Goal: Transaction & Acquisition: Purchase product/service

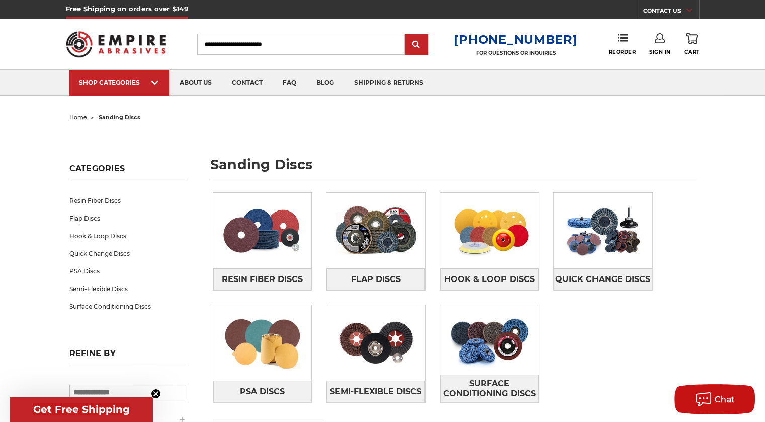
click at [642, 380] on div "Resin Fiber Discs Flap Discs Hook & Loop Discs Quick Change Discs PSA Discs" at bounding box center [454, 305] width 497 height 240
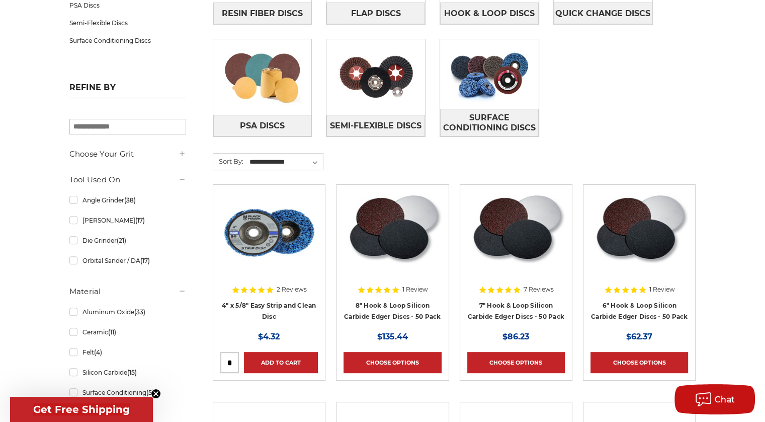
scroll to position [278, 0]
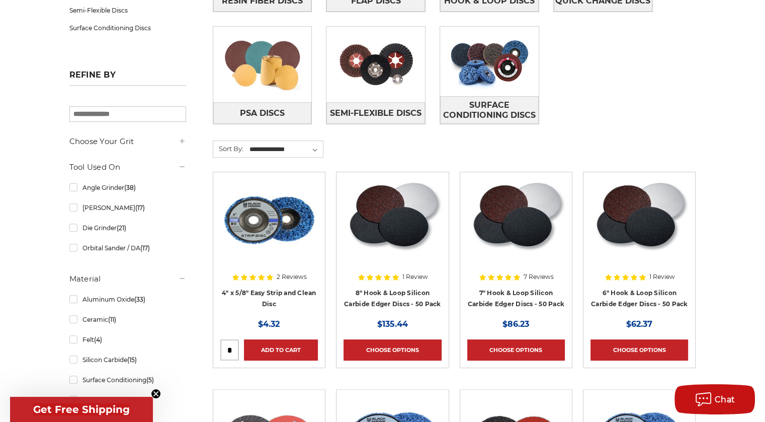
click at [183, 283] on h5 "Material" at bounding box center [127, 279] width 117 height 12
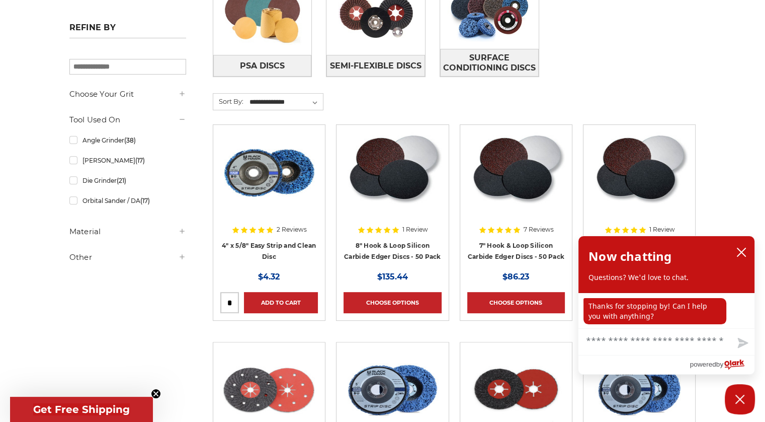
scroll to position [319, 0]
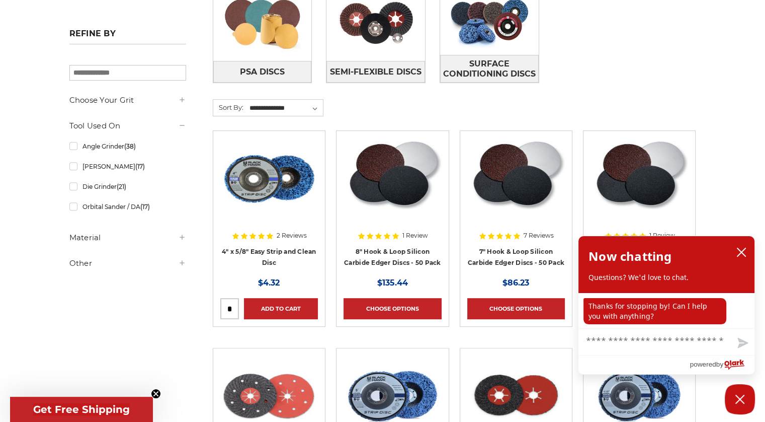
click at [182, 260] on icon at bounding box center [182, 263] width 8 height 8
click at [182, 236] on use at bounding box center [182, 236] width 5 height 5
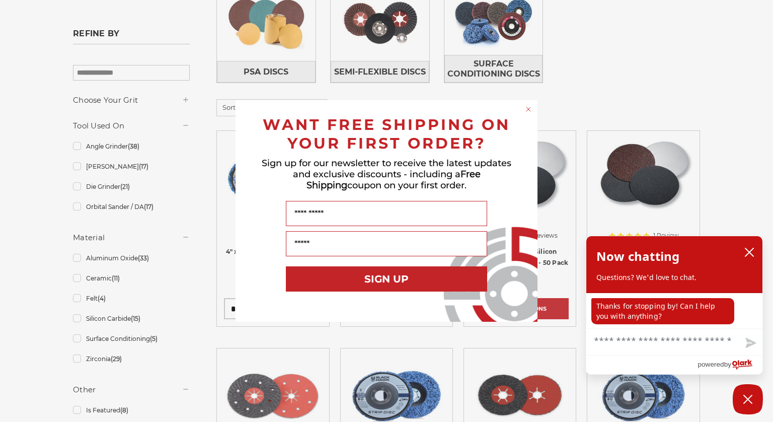
click at [185, 99] on div "Close dialog WANT FREE SHIPPING ON YOUR FIRST ORDER? Sign up for our newsletter…" at bounding box center [386, 211] width 773 height 422
click at [528, 109] on circle "Close dialog" at bounding box center [529, 110] width 10 height 10
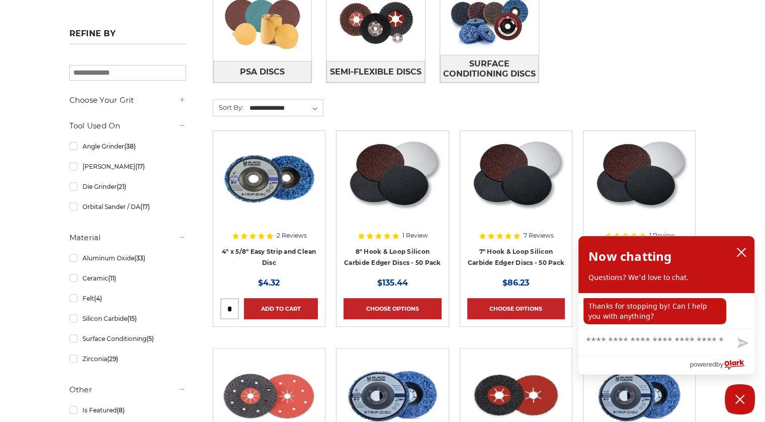
click at [183, 100] on use at bounding box center [182, 99] width 5 height 5
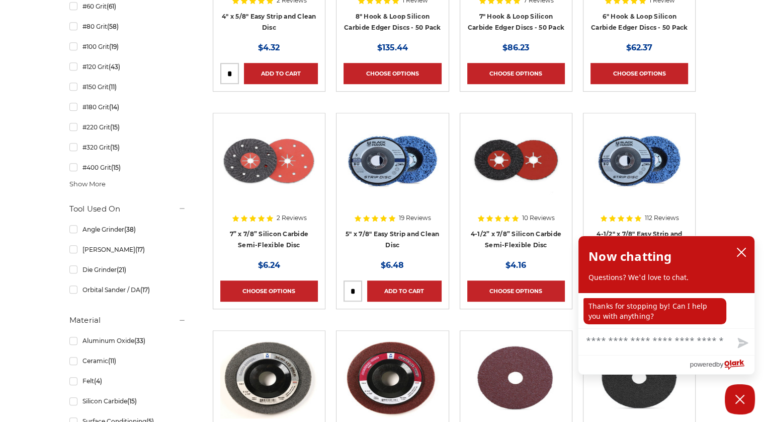
scroll to position [555, 0]
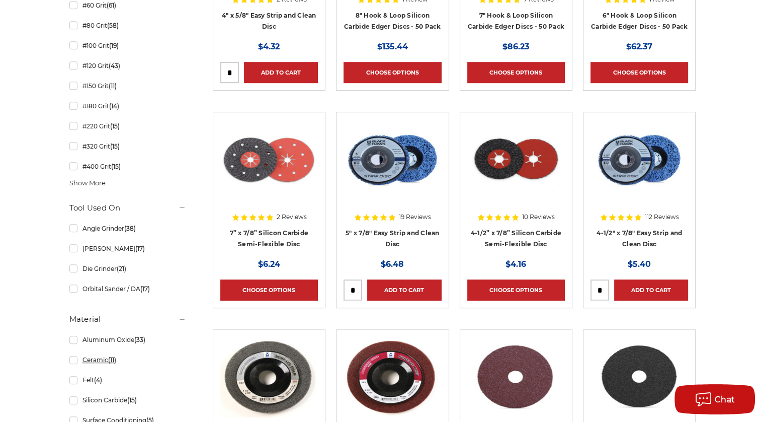
click at [185, 358] on link "Ceramic (11)" at bounding box center [127, 360] width 117 height 18
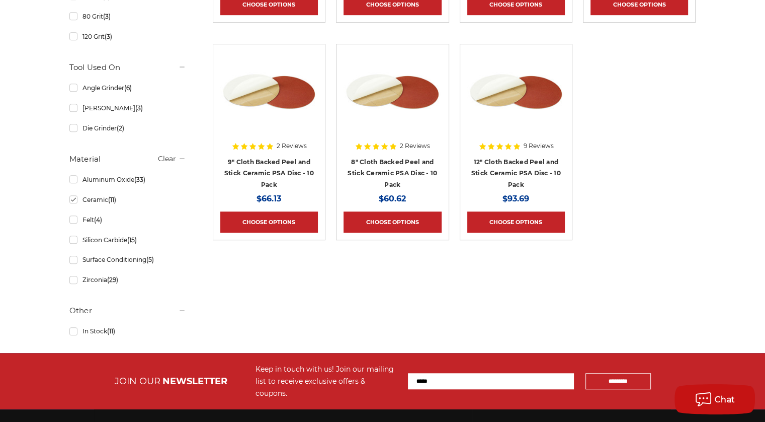
scroll to position [617, 0]
